Goal: Transaction & Acquisition: Purchase product/service

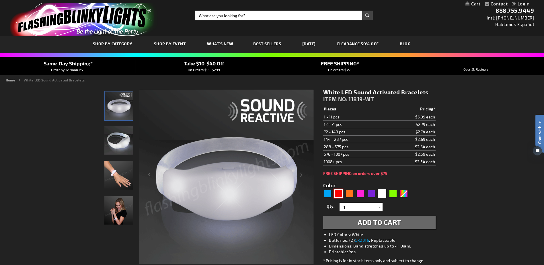
click at [340, 195] on div "Red" at bounding box center [338, 193] width 9 height 9
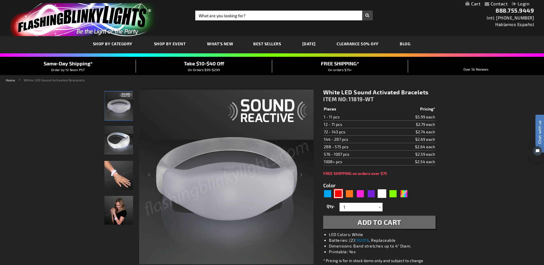
type input "5641"
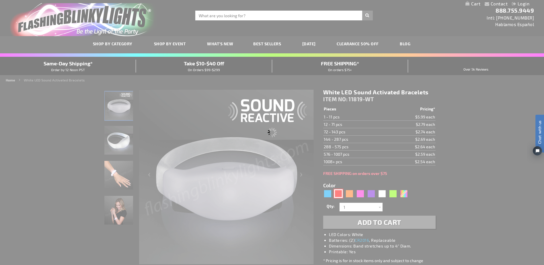
type input "11819-RD"
type input "Customize - Red LED Sound Activated Bracelets - ITEM NO: 11819-RD"
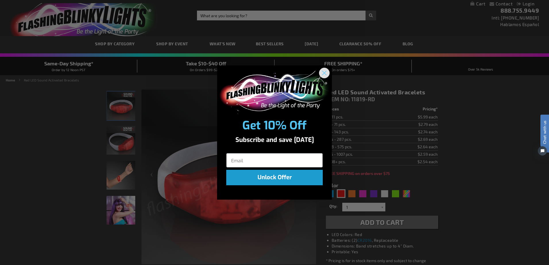
click at [322, 72] on circle "Close dialog" at bounding box center [323, 72] width 9 height 9
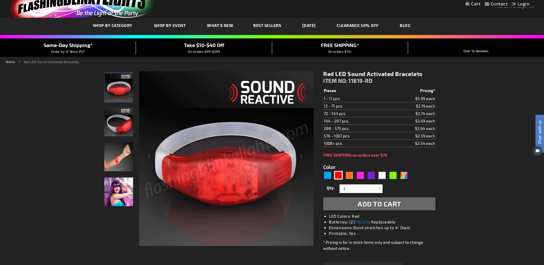
scroll to position [29, 0]
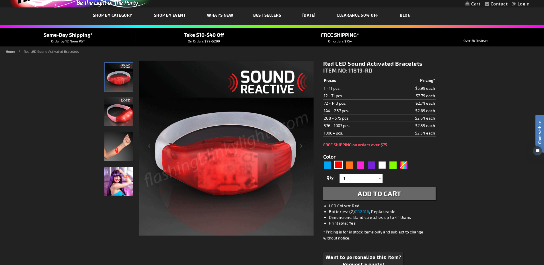
click at [122, 116] on img at bounding box center [118, 111] width 29 height 29
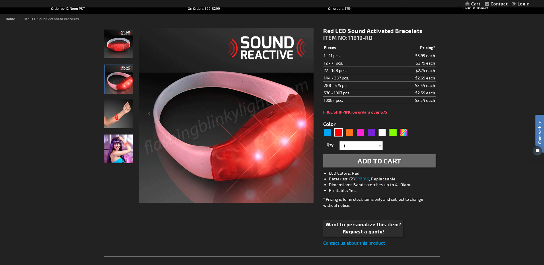
scroll to position [57, 0]
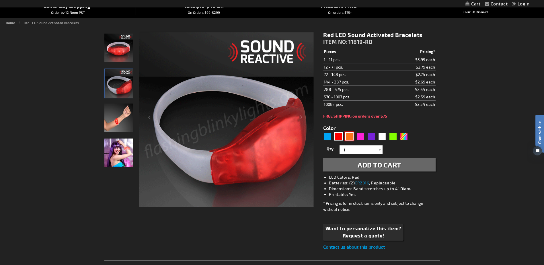
click at [349, 135] on div "Orange" at bounding box center [349, 136] width 9 height 9
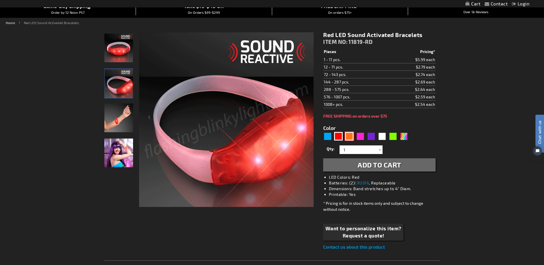
type input "5637"
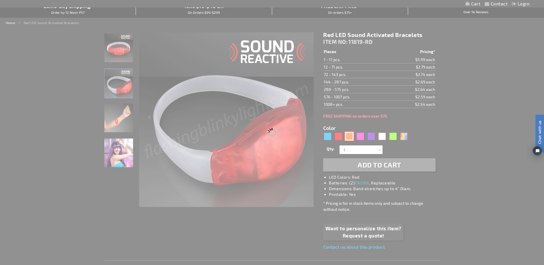
type input "11819-OR"
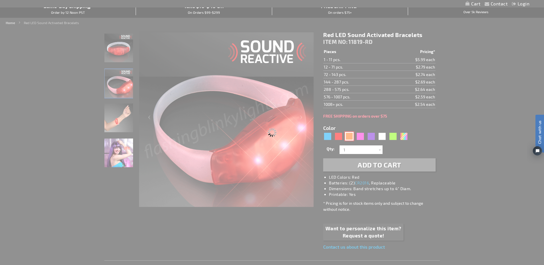
type input "Customize - Orange LED Sound Sensitive Light Bracelets - ITEM NO: 11819-OR"
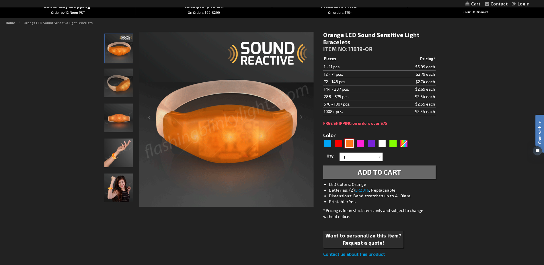
click at [119, 116] on img at bounding box center [118, 118] width 29 height 29
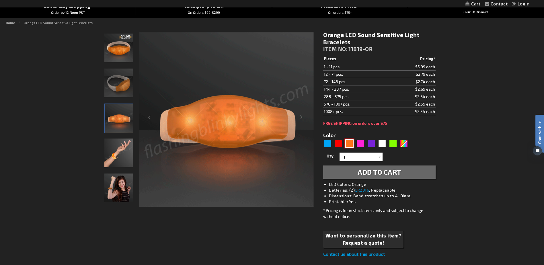
click at [116, 81] on img at bounding box center [118, 83] width 29 height 29
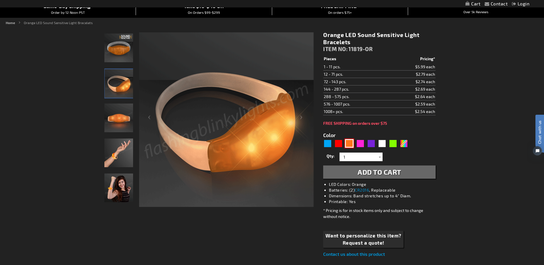
click at [118, 50] on img at bounding box center [118, 48] width 29 height 29
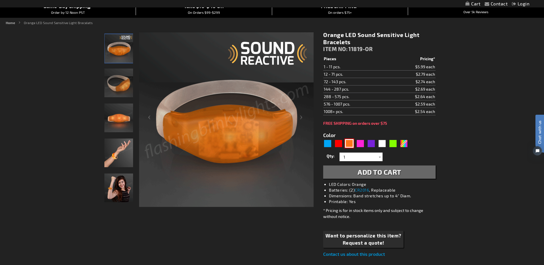
click at [120, 157] on img at bounding box center [118, 153] width 29 height 29
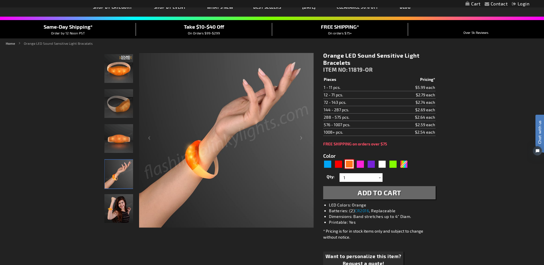
scroll to position [29, 0]
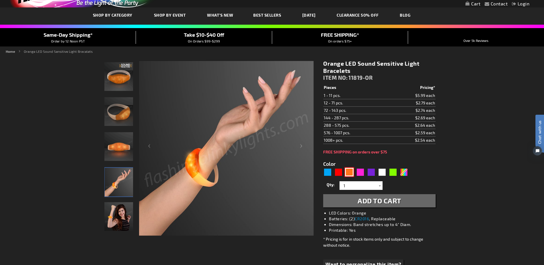
click at [114, 73] on img at bounding box center [118, 76] width 29 height 29
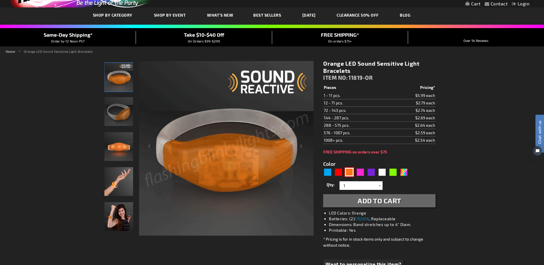
click at [118, 145] on img at bounding box center [118, 146] width 29 height 29
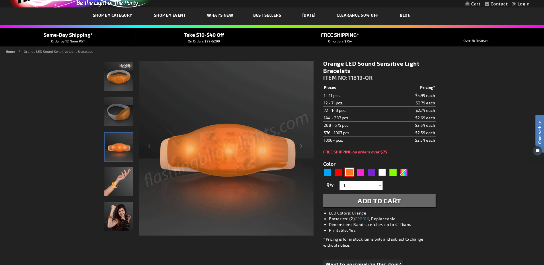
click at [112, 112] on img at bounding box center [118, 111] width 29 height 29
